Goal: Find specific page/section: Find specific page/section

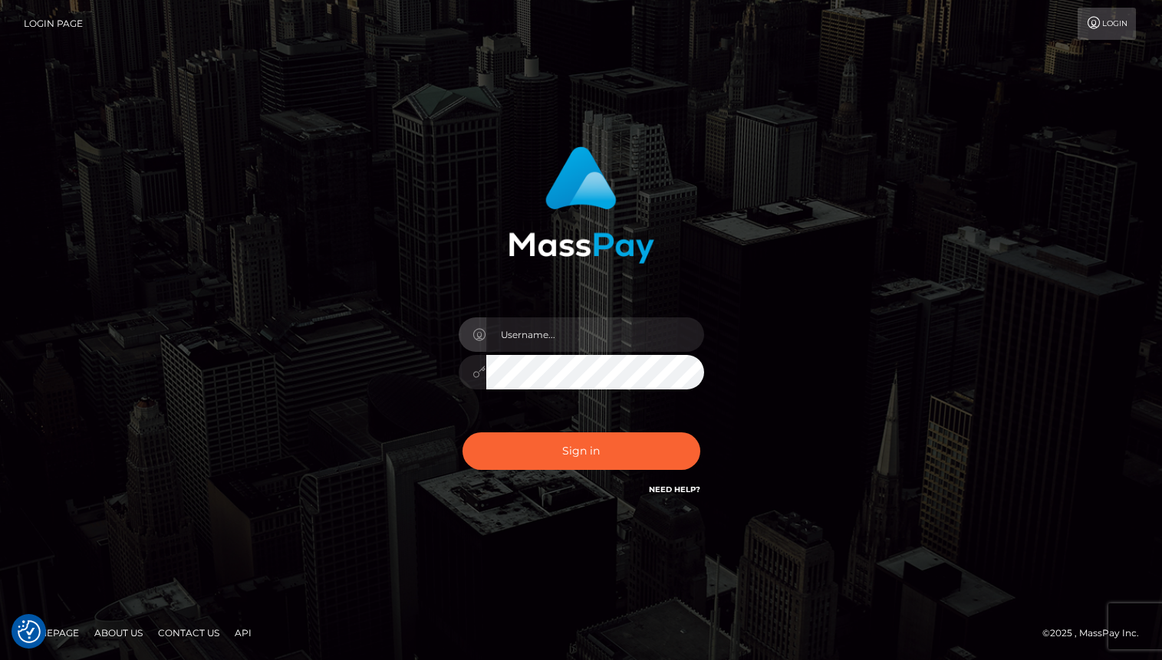
type input "oli.fanvue"
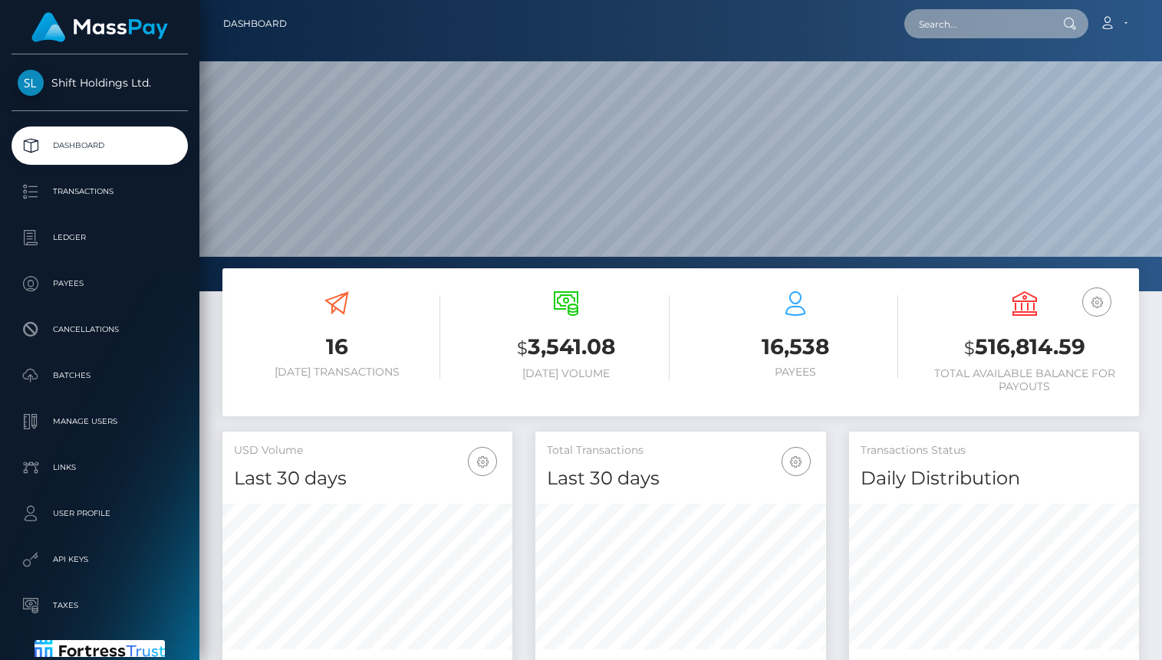
click at [949, 35] on input "text" at bounding box center [976, 23] width 144 height 29
paste input "melaniemgonzales209@gmail.com"
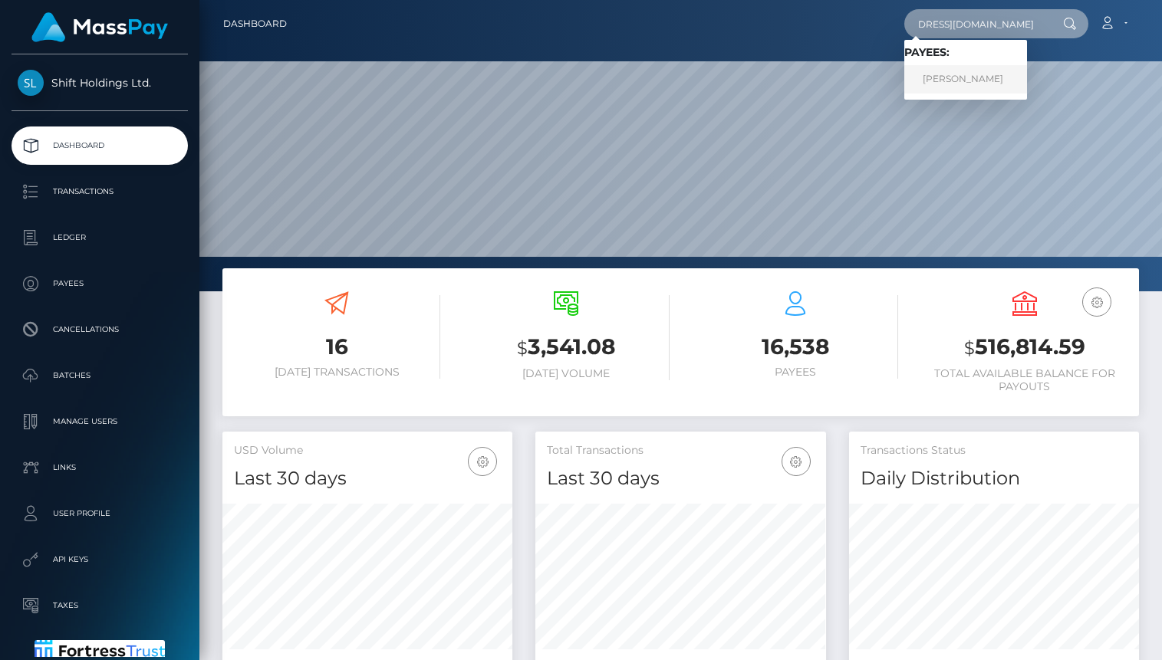
type input "melaniemgonzales209@gmail.com"
click at [957, 83] on link "MELANIE MARIE GONZALES" at bounding box center [965, 79] width 123 height 28
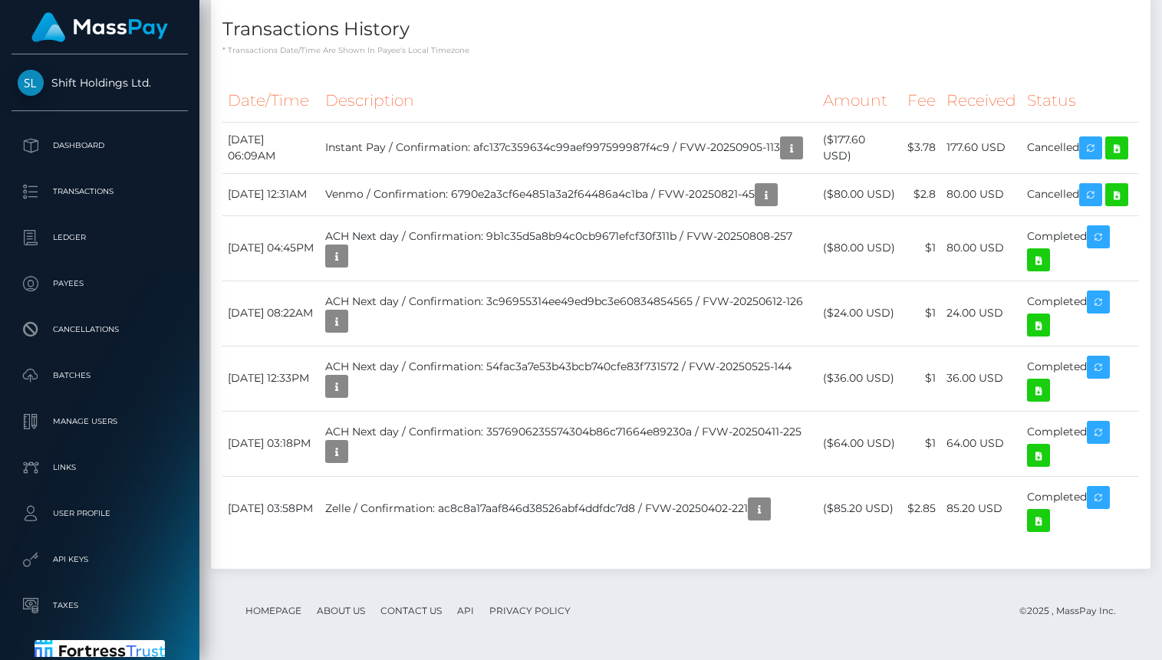
scroll to position [184, 290]
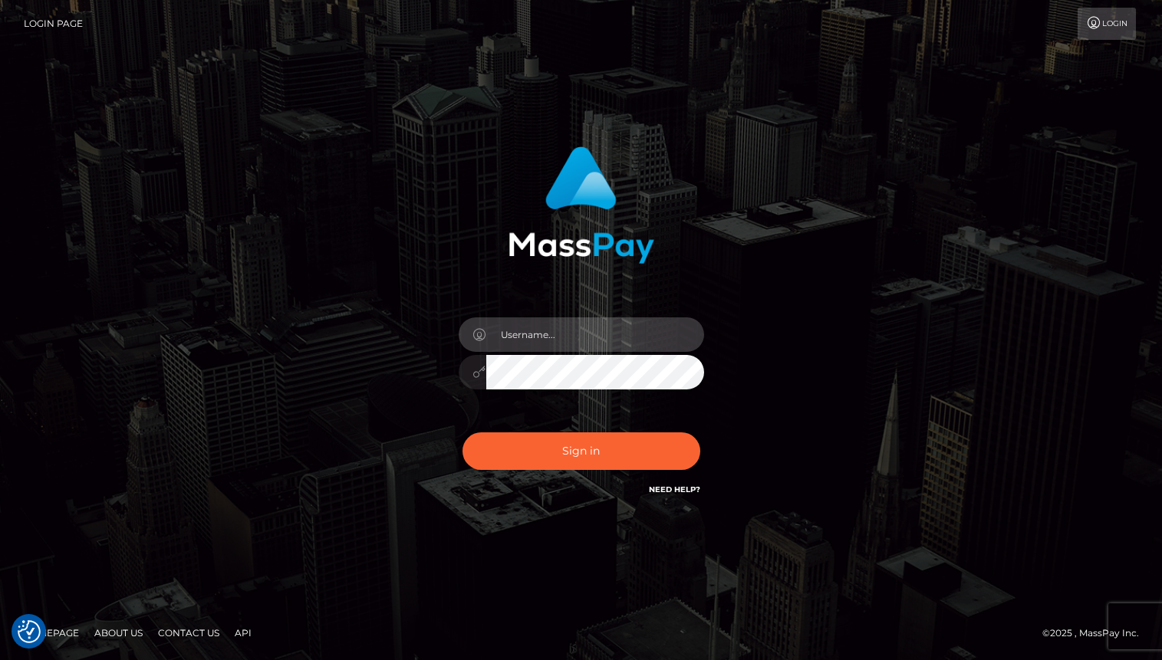
click at [580, 334] on input "text" at bounding box center [595, 334] width 218 height 35
type input "oli.fanvue"
click at [591, 332] on input "text" at bounding box center [595, 334] width 218 height 35
type input "oli.fanvue"
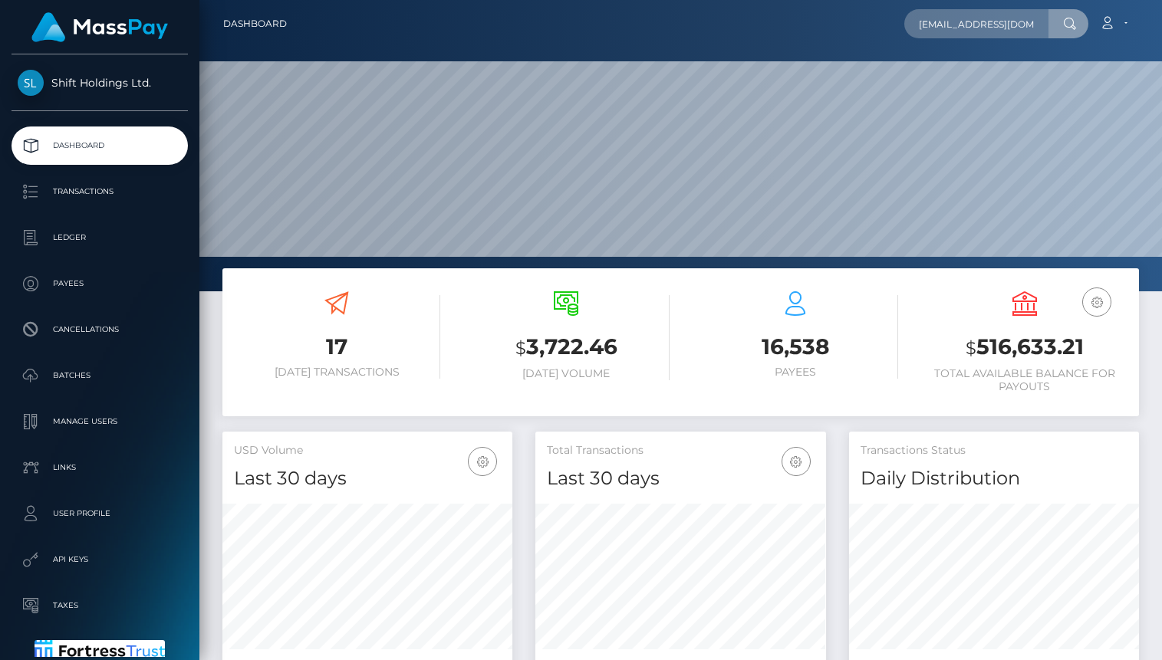
scroll to position [271, 290]
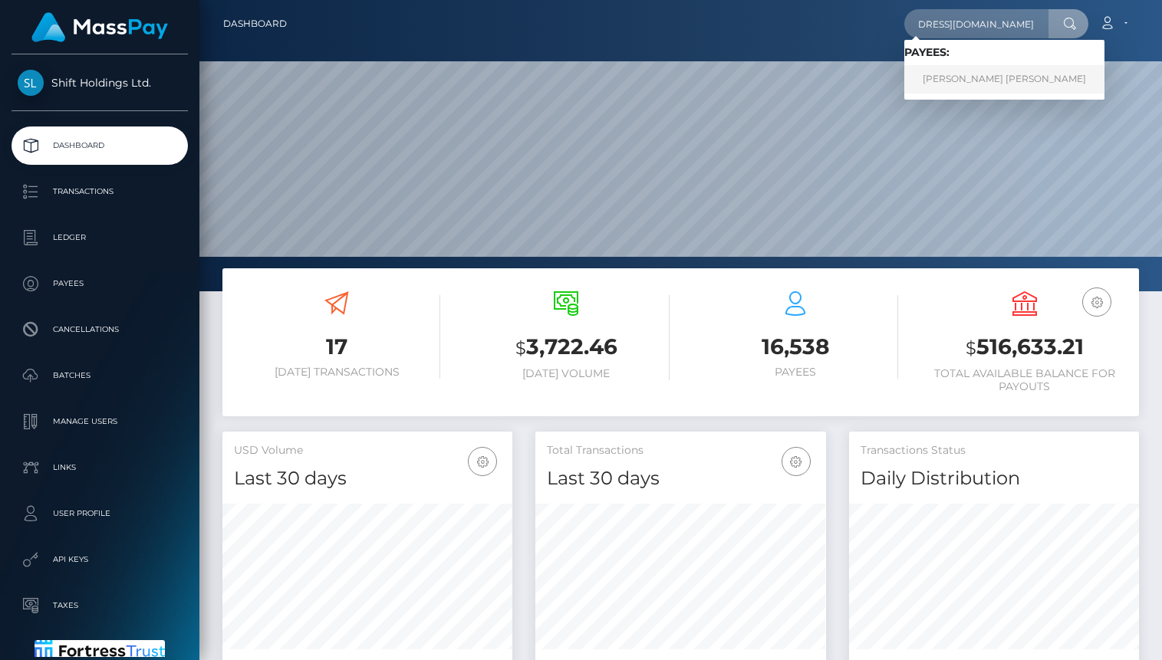
type input "[EMAIL_ADDRESS][DOMAIN_NAME]"
click at [976, 74] on link "BETHANY ALEX TYLER-WELSH" at bounding box center [1004, 79] width 200 height 28
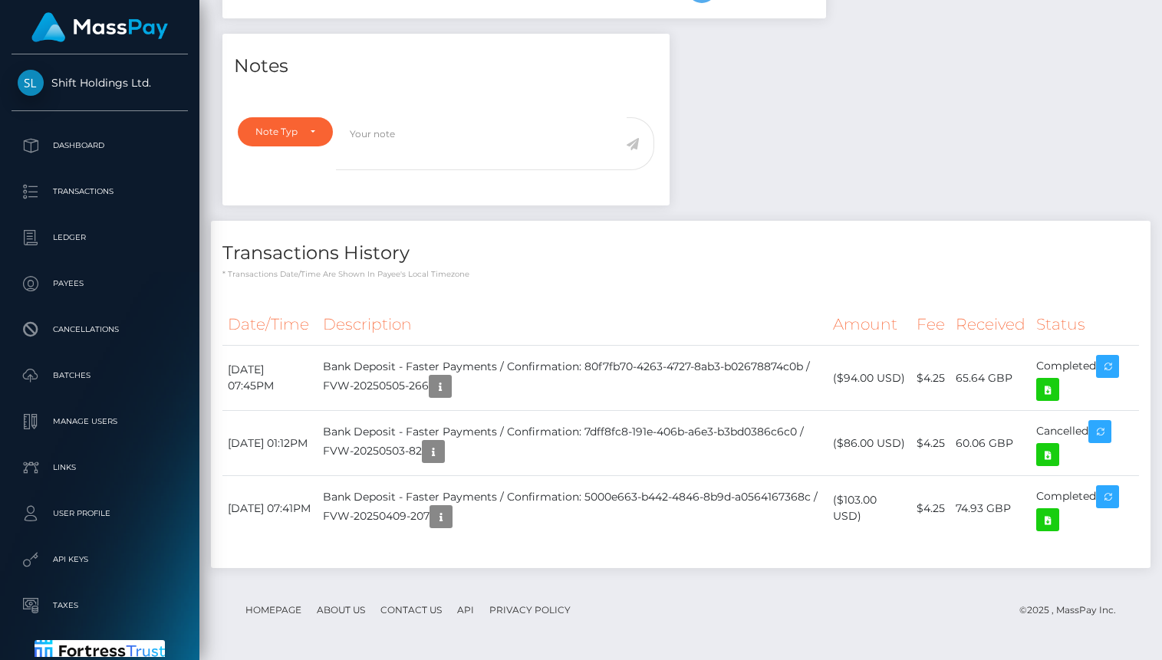
scroll to position [184, 290]
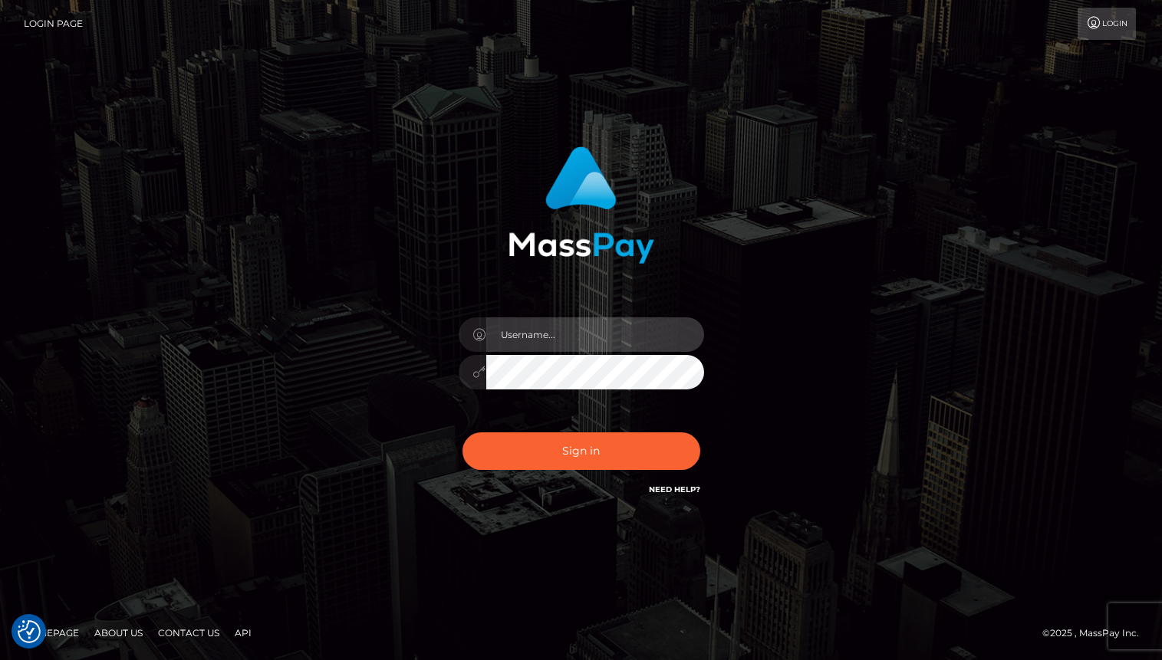
click at [557, 334] on input "text" at bounding box center [595, 334] width 218 height 35
type input "oli.fanvue"
click at [576, 332] on input "text" at bounding box center [595, 334] width 218 height 35
type input "oli.fanvue"
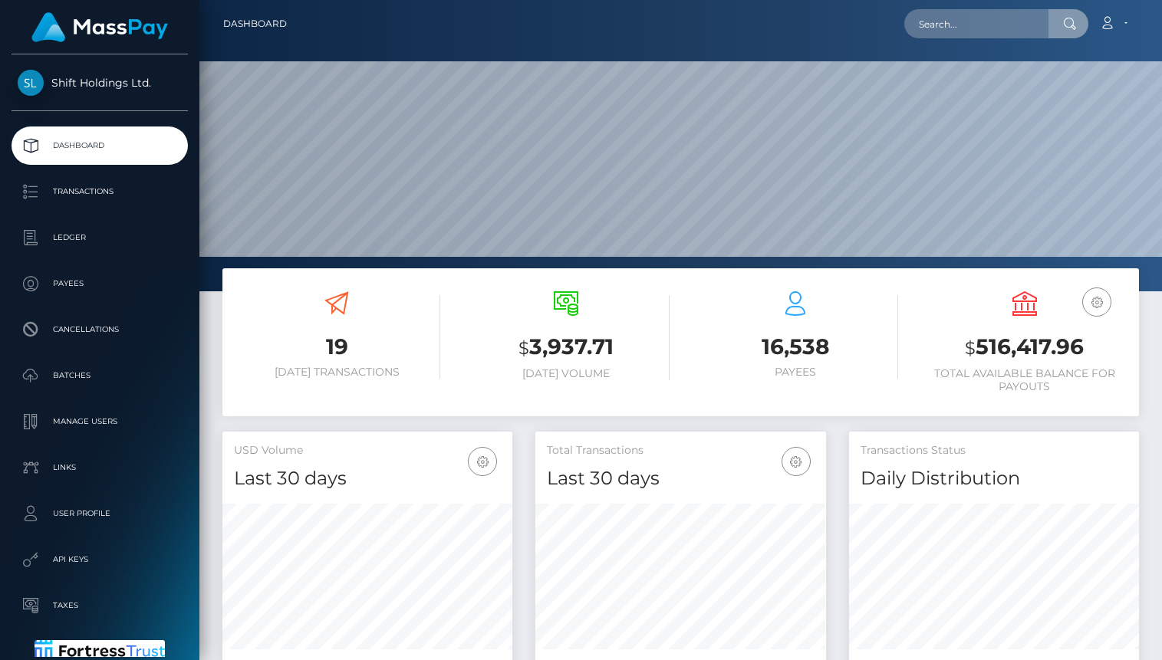
click at [968, 30] on input "text" at bounding box center [976, 23] width 144 height 29
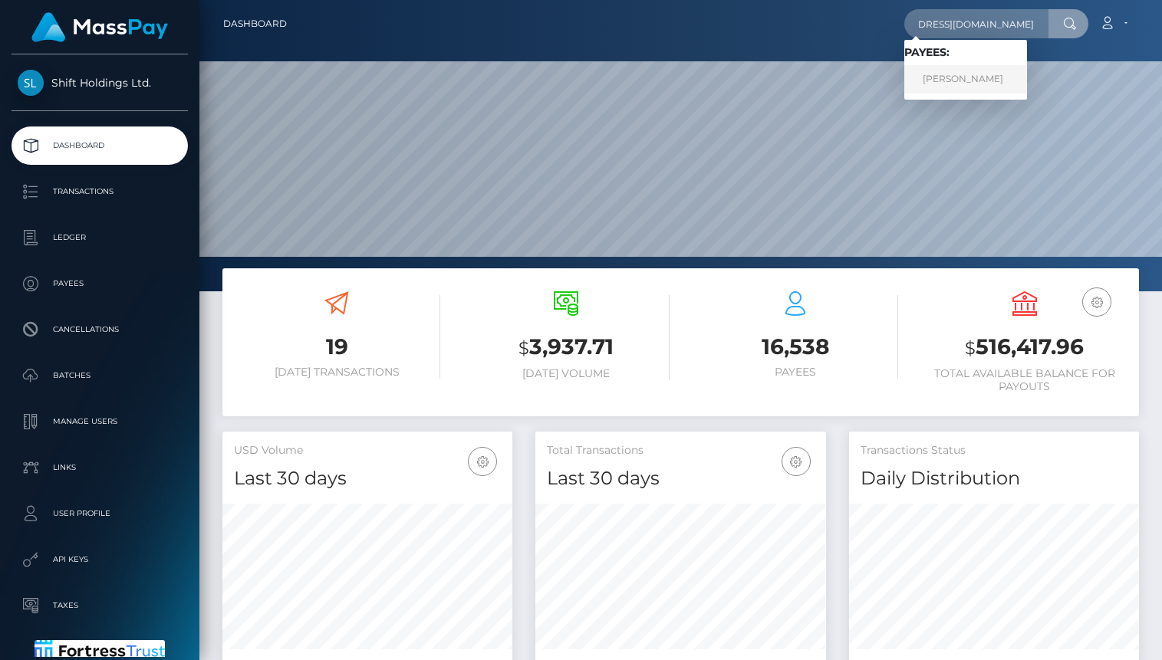
type input "papathanasioumitsos312@gmail.com"
click at [977, 73] on link "DIMITRIOS PAPATHANASIOU" at bounding box center [965, 79] width 123 height 28
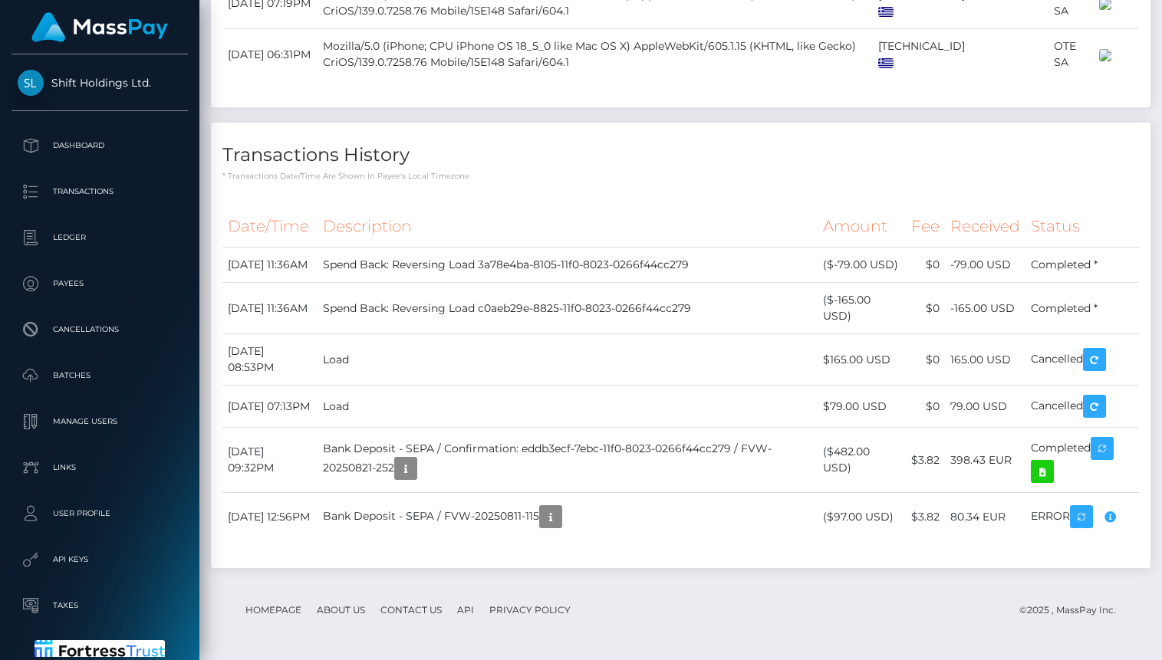
scroll to position [2223, 0]
